Goal: Information Seeking & Learning: Learn about a topic

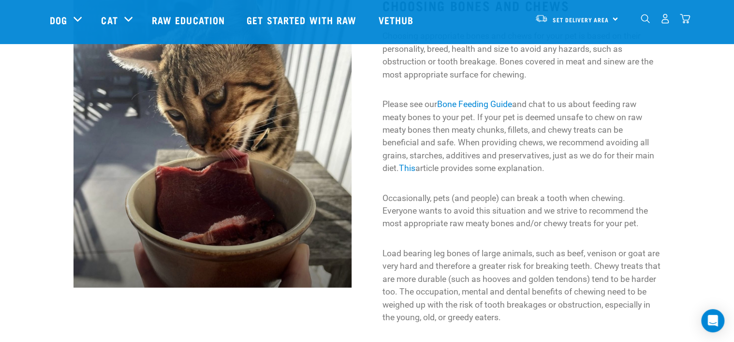
scroll to position [1113, 0]
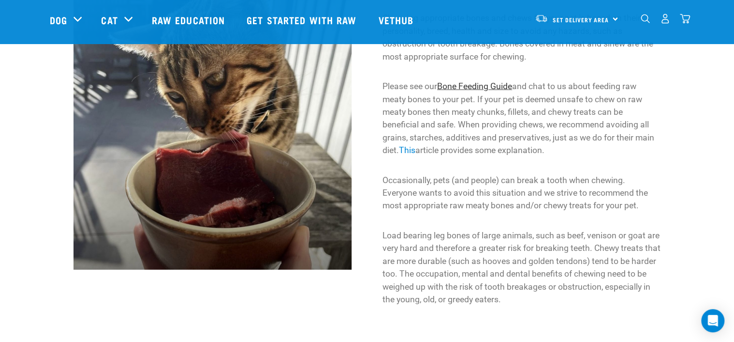
click at [458, 83] on link "Bone Feeding Guide" at bounding box center [474, 86] width 75 height 10
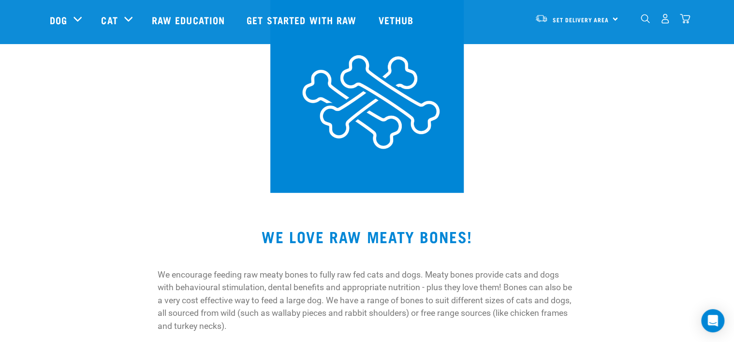
scroll to position [113, 0]
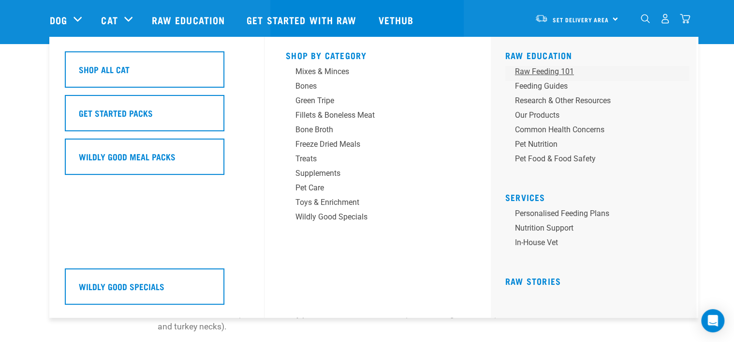
click at [533, 74] on div "Raw Feeding 101" at bounding box center [590, 72] width 151 height 12
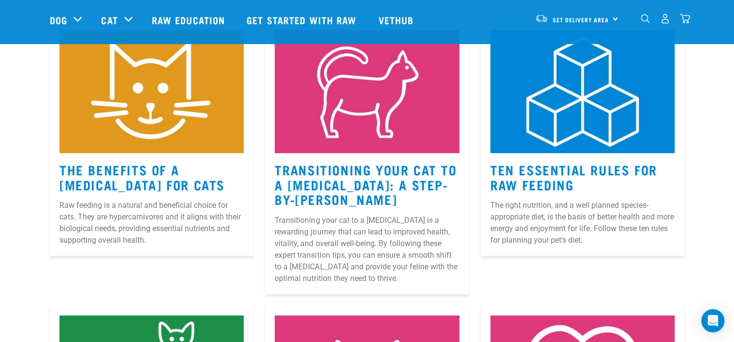
scroll to position [194, 0]
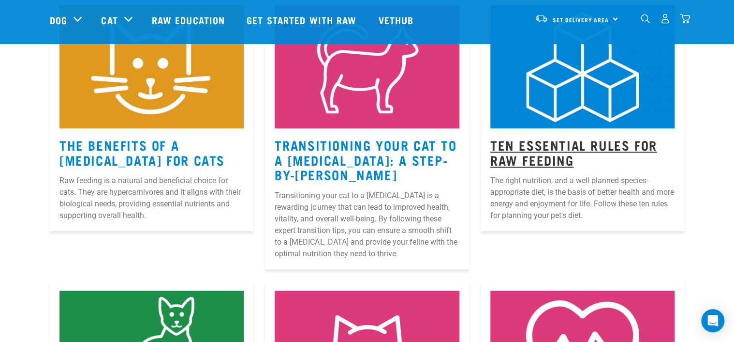
click at [582, 147] on link "Ten Essential Rules for Raw Feeding" at bounding box center [574, 152] width 167 height 22
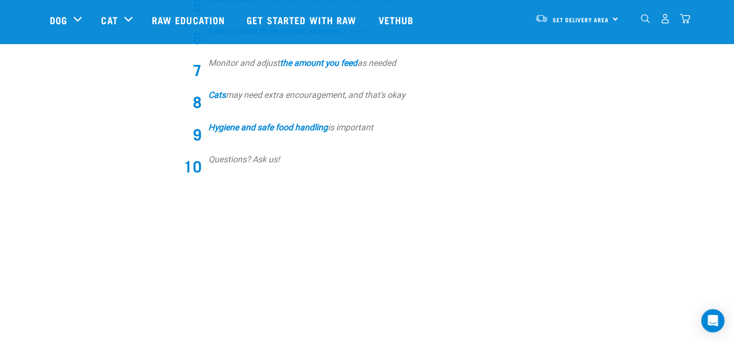
scroll to position [532, 0]
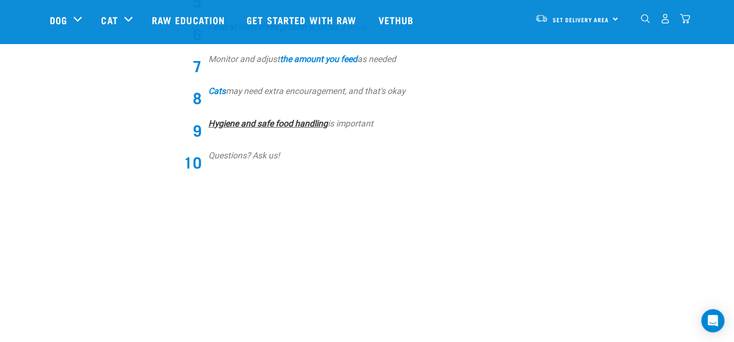
click at [253, 124] on strong "Hygiene and safe food handling" at bounding box center [269, 124] width 120 height 10
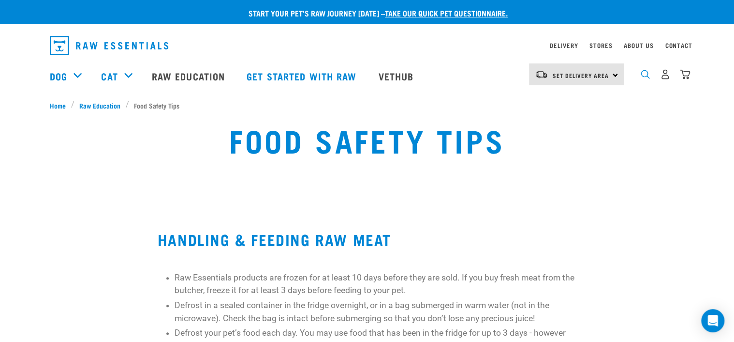
click at [648, 75] on img "dropdown navigation" at bounding box center [645, 74] width 9 height 9
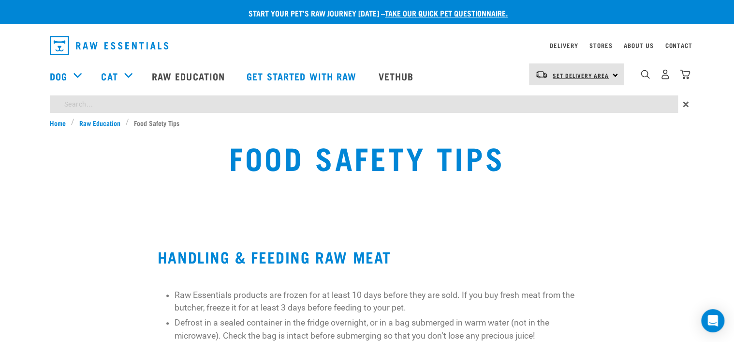
click at [579, 81] on link "Set Delivery Area" at bounding box center [581, 75] width 56 height 15
click at [641, 75] on img "dropdown navigation" at bounding box center [645, 74] width 9 height 9
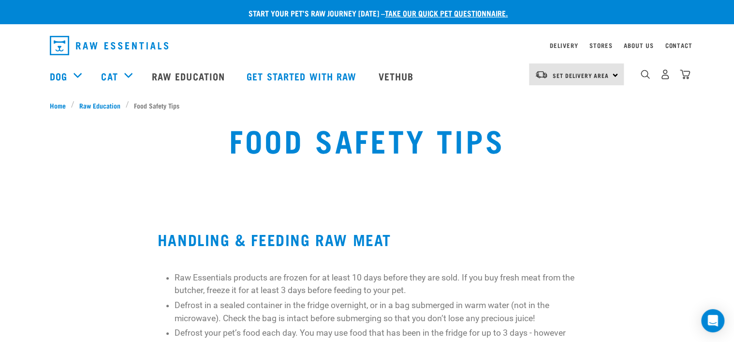
click at [639, 75] on div "0" at bounding box center [657, 76] width 66 height 39
click at [643, 74] on img "dropdown navigation" at bounding box center [645, 74] width 9 height 9
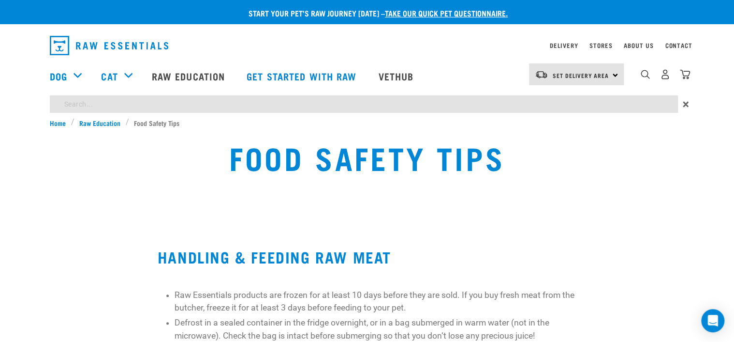
click at [219, 104] on input "search" at bounding box center [364, 103] width 628 height 17
type input "dental"
click at [221, 103] on input "dental" at bounding box center [364, 103] width 628 height 17
click at [568, 136] on div "Food Safety Tips" at bounding box center [367, 165] width 482 height 62
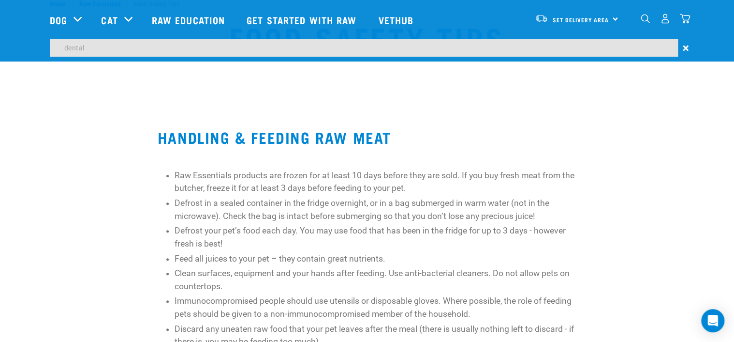
scroll to position [79, 0]
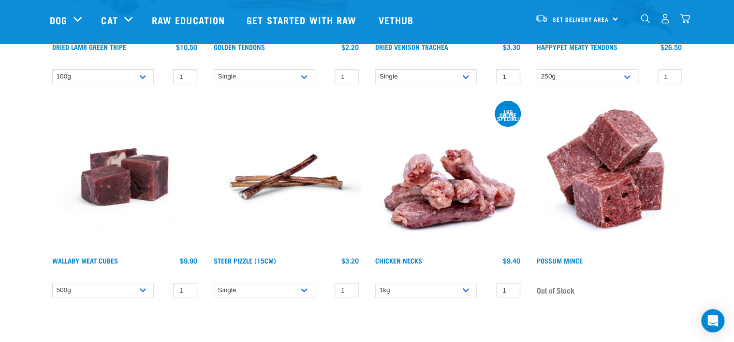
scroll to position [1548, 0]
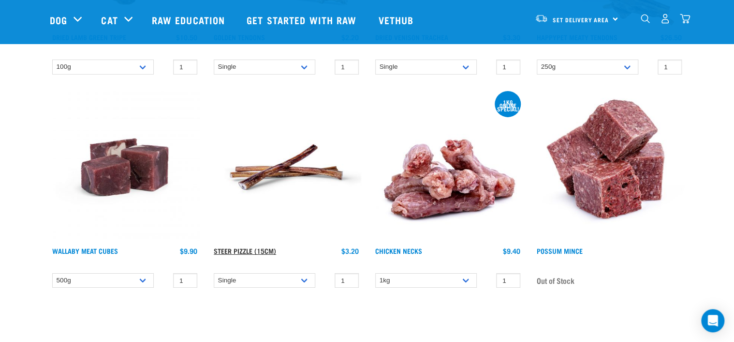
click at [255, 249] on link "Steer Pizzle (15cm)" at bounding box center [245, 250] width 62 height 3
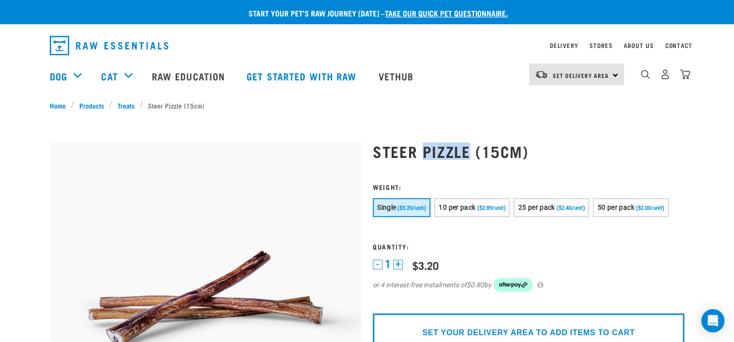
drag, startPoint x: 420, startPoint y: 147, endPoint x: 466, endPoint y: 152, distance: 46.3
click at [466, 152] on h1 "Steer Pizzle (15cm)" at bounding box center [529, 150] width 312 height 17
